Goal: Information Seeking & Learning: Learn about a topic

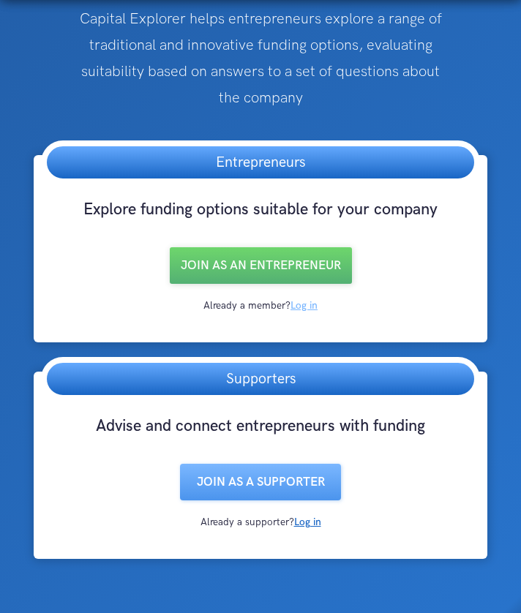
scroll to position [143, 0]
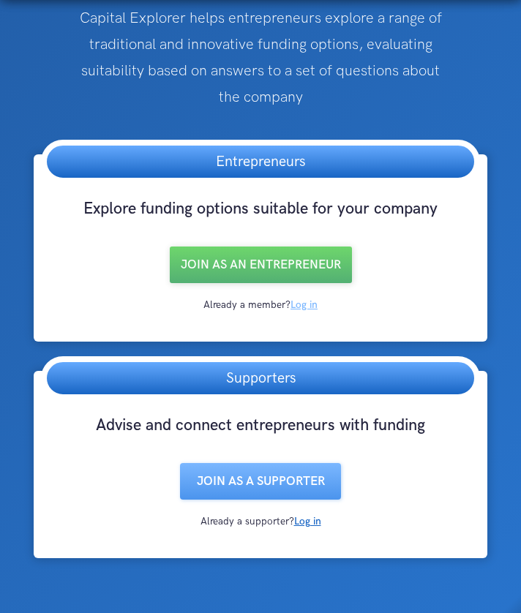
click at [305, 302] on link "Log in" at bounding box center [304, 305] width 27 height 12
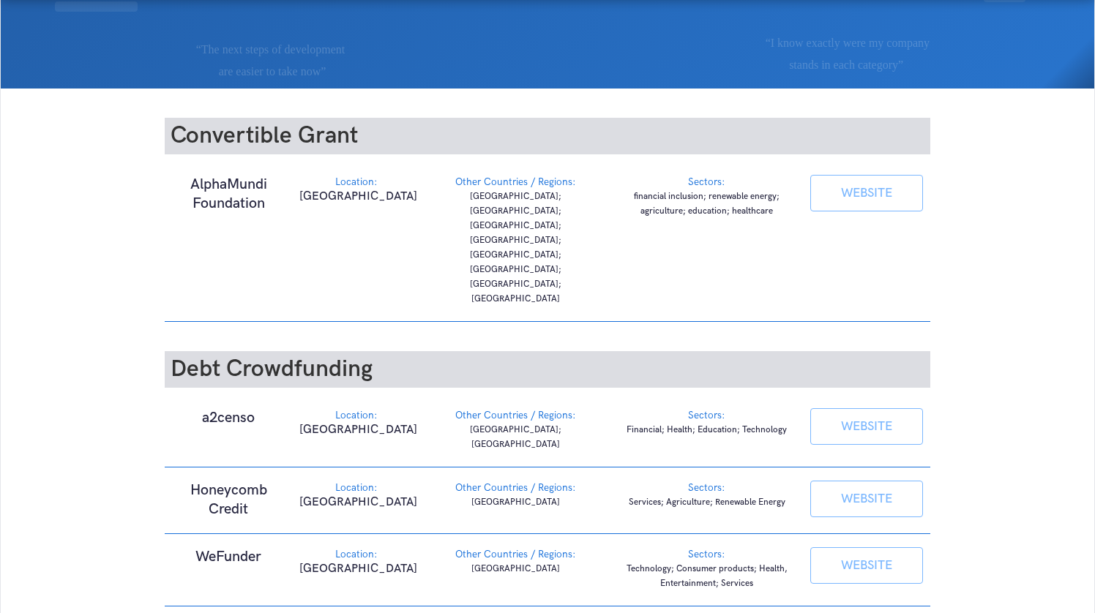
scroll to position [197, 0]
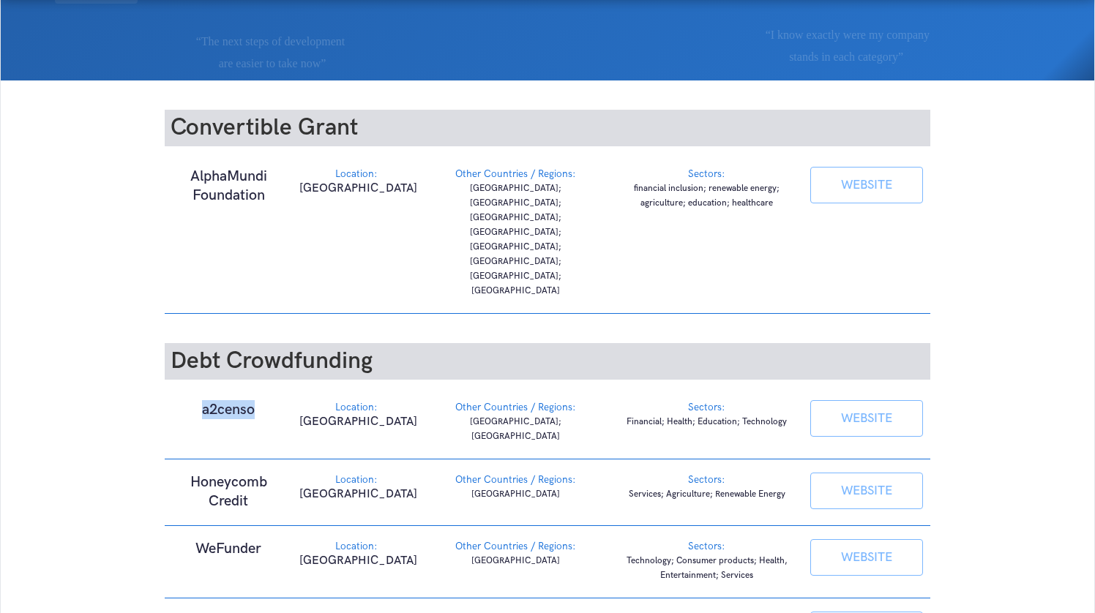
drag, startPoint x: 201, startPoint y: 321, endPoint x: 259, endPoint y: 321, distance: 58.5
click at [259, 400] on h1 "a2censo" at bounding box center [228, 409] width 113 height 19
click at [312, 400] on div "Location:" at bounding box center [355, 407] width 113 height 15
drag, startPoint x: 326, startPoint y: 336, endPoint x: 483, endPoint y: 348, distance: 157.8
click at [483, 394] on div "a2censo Location: Colombia Other Countries / Regions: Colombia; South America S…" at bounding box center [547, 422] width 765 height 57
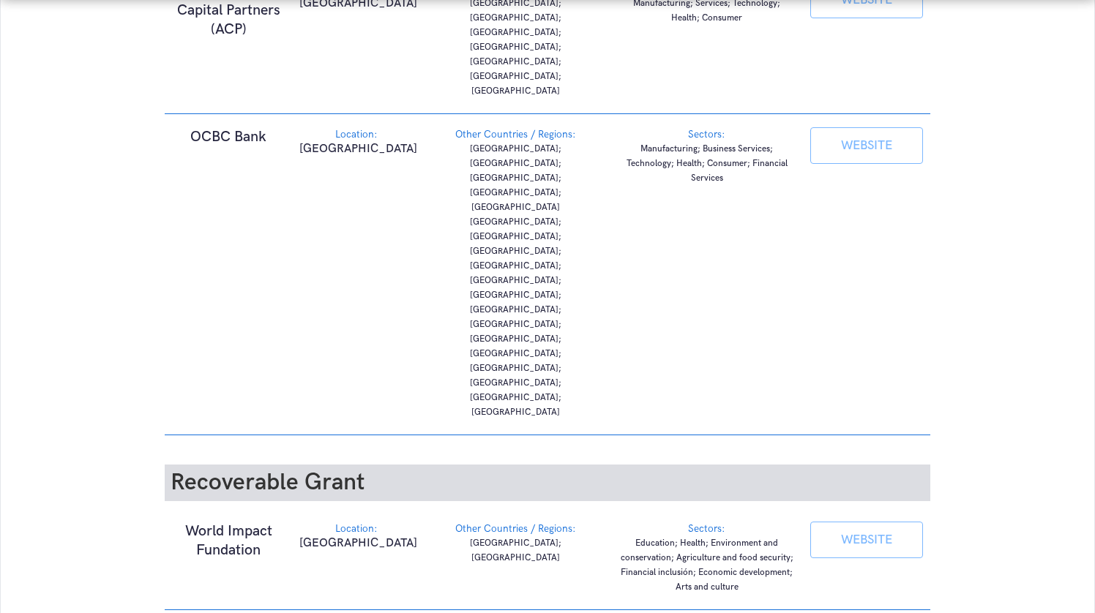
scroll to position [1927, 0]
drag, startPoint x: 164, startPoint y: 225, endPoint x: 302, endPoint y: 399, distance: 222.4
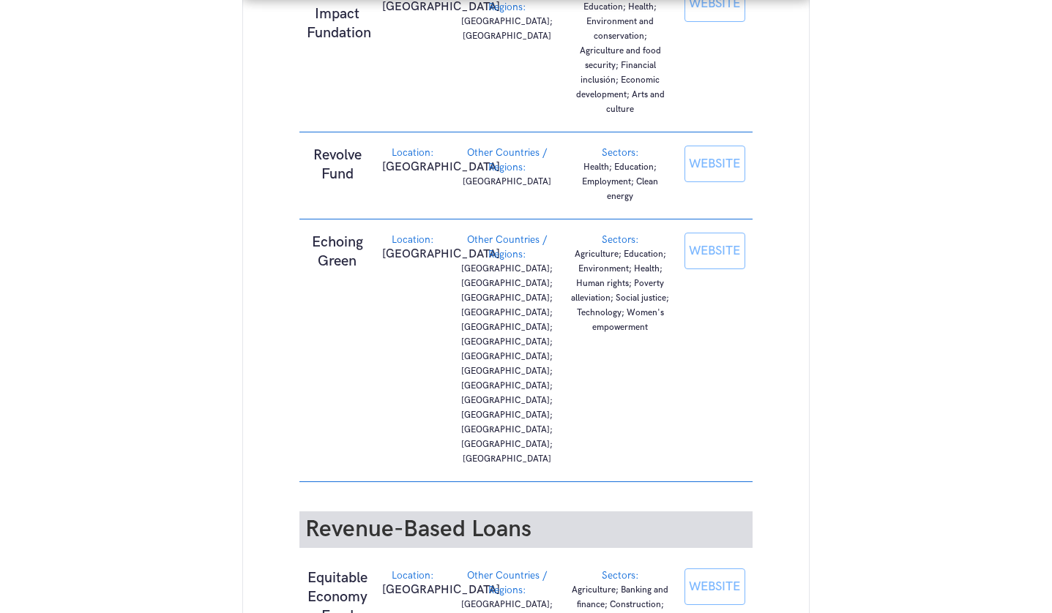
scroll to position [2697, 0]
